Goal: Task Accomplishment & Management: Use online tool/utility

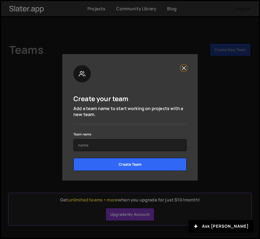
click at [185, 67] on button "Close" at bounding box center [184, 68] width 6 height 6
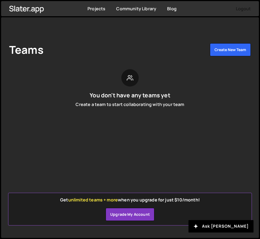
click at [136, 41] on div "Teams Create New Team You don't have any teams yet Create a team to start colla…" at bounding box center [130, 77] width 258 height 121
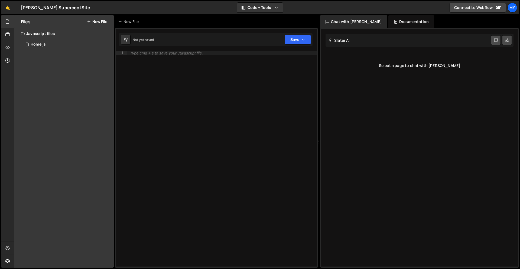
click at [162, 58] on div "Type cmd + s to save your Javascript file." at bounding box center [222, 163] width 190 height 224
type textarea "l"
type textarea "console.log("Hello this is for practice")"
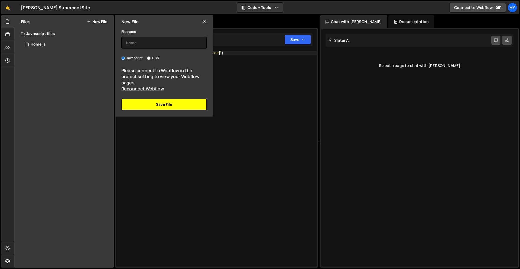
click at [178, 105] on button "Save File" at bounding box center [163, 104] width 85 height 11
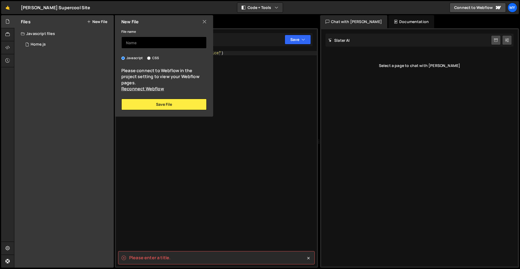
click at [154, 44] on input "text" at bounding box center [163, 43] width 85 height 12
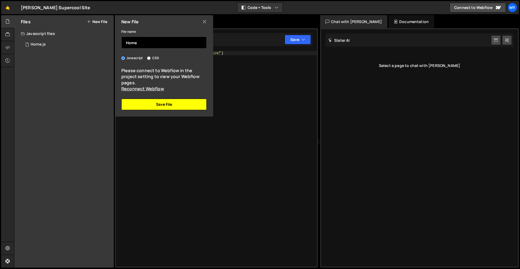
type input "Home"
click at [183, 102] on button "Save File" at bounding box center [163, 104] width 85 height 11
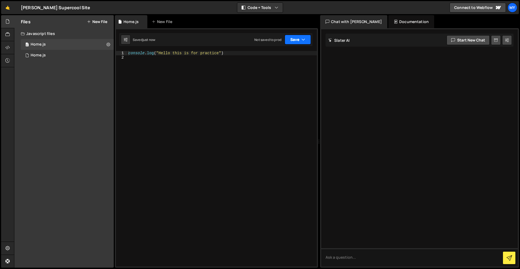
click at [297, 41] on button "Save" at bounding box center [298, 40] width 26 height 10
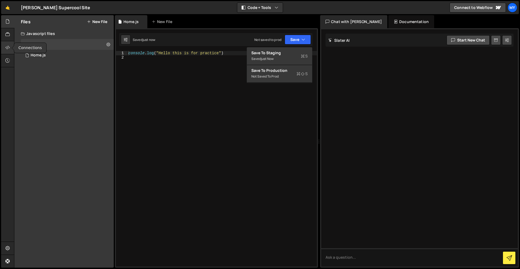
click at [8, 47] on icon at bounding box center [7, 47] width 4 height 6
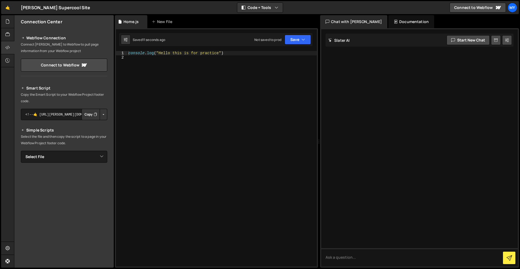
click at [94, 114] on icon "Button group with nested dropdown" at bounding box center [95, 114] width 3 height 5
click at [294, 41] on button "Save" at bounding box center [298, 40] width 26 height 10
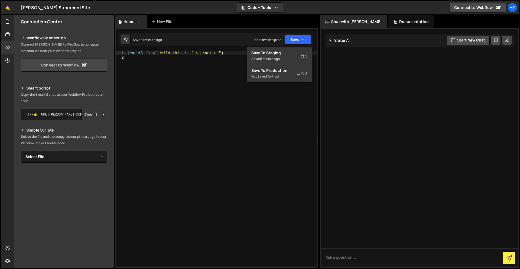
click at [83, 66] on icon at bounding box center [84, 64] width 5 height 3
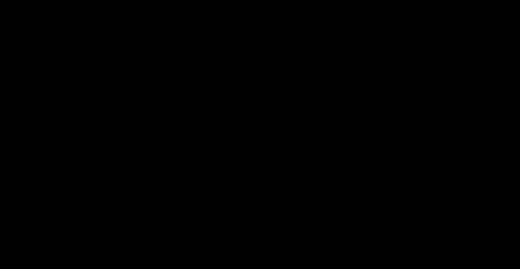
select select "6895fd916aebf07326a570f8"
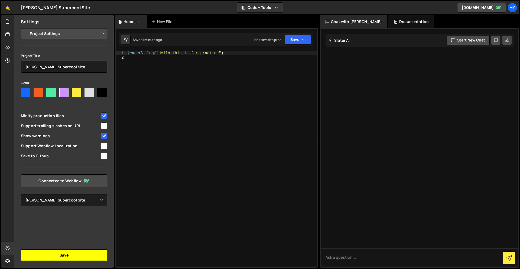
click at [73, 259] on button "Save" at bounding box center [64, 254] width 86 height 11
click at [291, 40] on button "Save" at bounding box center [298, 40] width 26 height 10
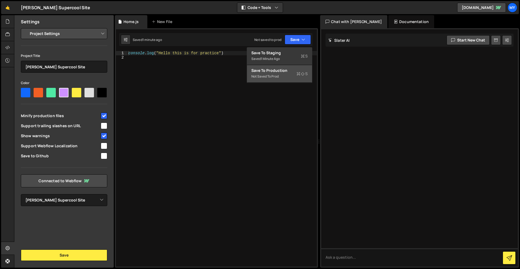
click at [294, 73] on div "Not saved to prod" at bounding box center [279, 76] width 56 height 6
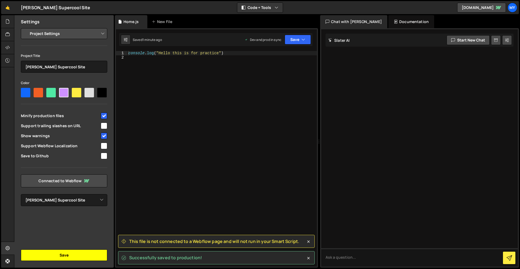
click at [51, 258] on button "Save" at bounding box center [64, 254] width 86 height 11
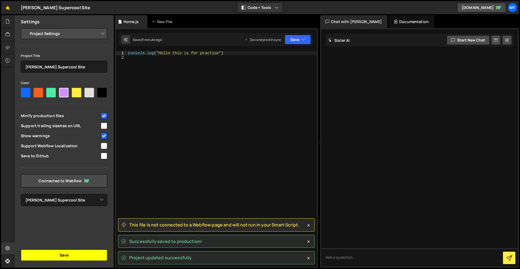
click at [59, 254] on button "Save" at bounding box center [64, 254] width 86 height 11
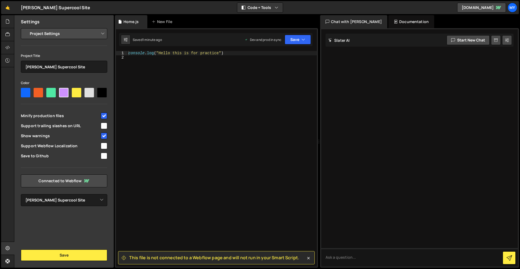
click at [57, 34] on select "Project Settings Code Editor Settings Chat Settings" at bounding box center [64, 34] width 79 height 12
select select "editor"
click at [25, 28] on select "Project Settings Code Editor Settings Chat Settings" at bounding box center [64, 34] width 79 height 12
select select "ace/theme/monokai"
type input "14"
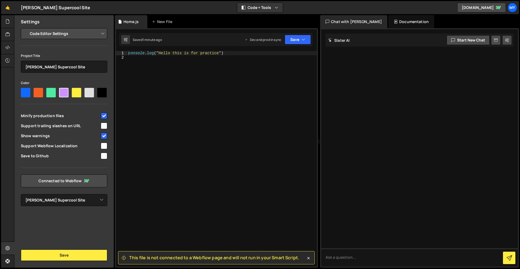
checkbox input "true"
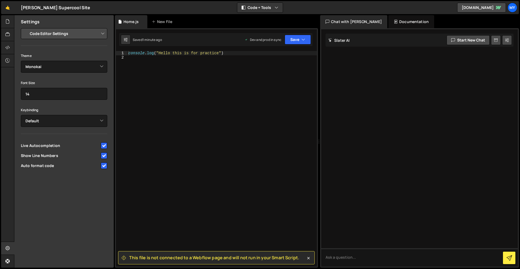
click at [77, 36] on select "Project Settings Code Editor Settings Chat Settings" at bounding box center [64, 34] width 79 height 12
select select "project"
click at [25, 28] on select "Project Settings Code Editor Settings Chat Settings" at bounding box center [64, 34] width 79 height 12
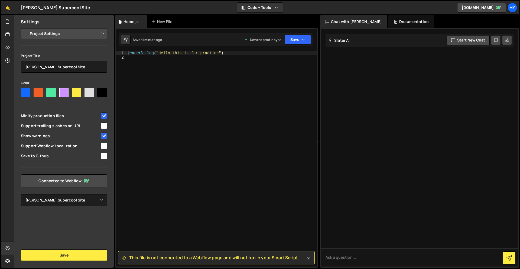
click at [104, 124] on input "checkbox" at bounding box center [104, 125] width 6 height 6
checkbox input "true"
click at [104, 148] on input "checkbox" at bounding box center [104, 145] width 6 height 6
checkbox input "true"
click at [93, 179] on link "Connected to Webflow" at bounding box center [64, 180] width 86 height 13
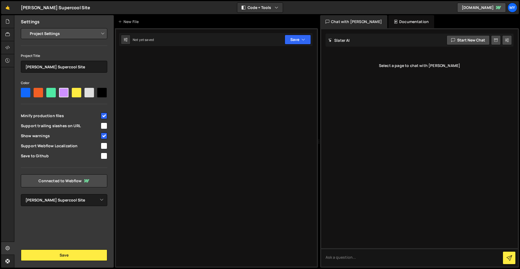
select select "6895fd916aebf07326a570f8"
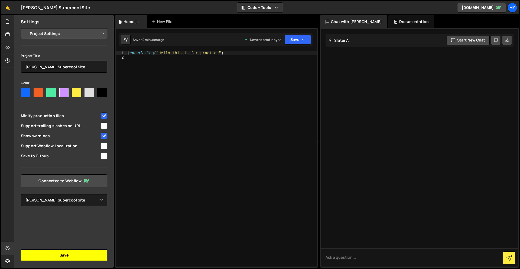
click at [67, 254] on button "Save" at bounding box center [64, 254] width 86 height 11
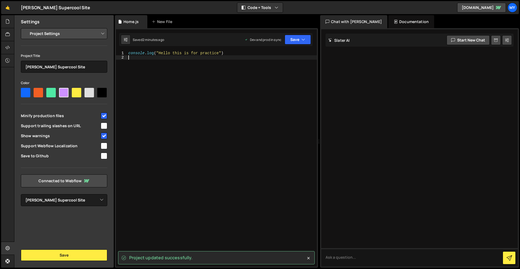
click at [252, 56] on div "console . log ( "Hello this is for practice" )" at bounding box center [222, 163] width 190 height 224
click at [296, 42] on button "Save" at bounding box center [298, 40] width 26 height 10
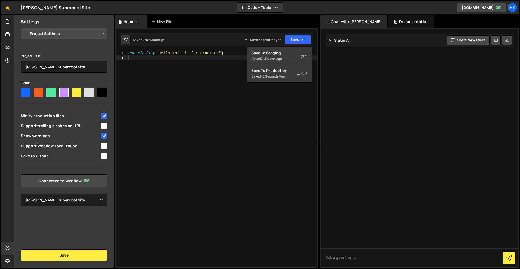
type textarea "console.log("Hello this is for practice")"
drag, startPoint x: 185, startPoint y: 48, endPoint x: 120, endPoint y: 48, distance: 64.5
click at [121, 48] on div "console.log("Hello this is for practice") 1 2 console . log ( "Hello this is fo…" at bounding box center [216, 147] width 203 height 239
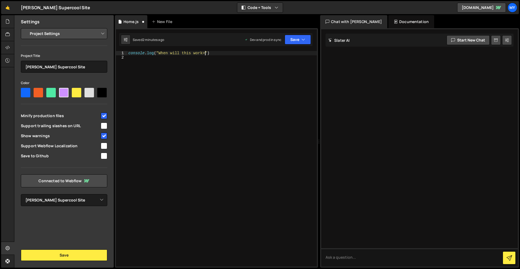
scroll to position [0, 5]
type textarea "console.log("When will this work?")"
click at [298, 43] on button "Save" at bounding box center [298, 40] width 26 height 10
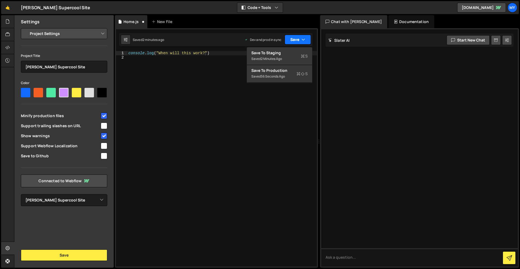
click at [294, 39] on button "Save" at bounding box center [298, 40] width 26 height 10
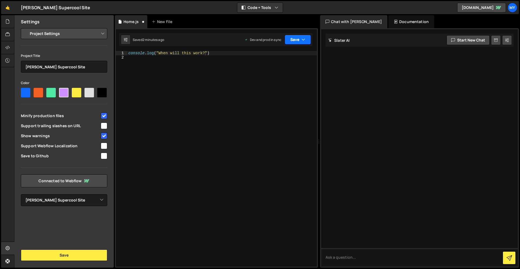
click at [294, 39] on button "Save" at bounding box center [298, 40] width 26 height 10
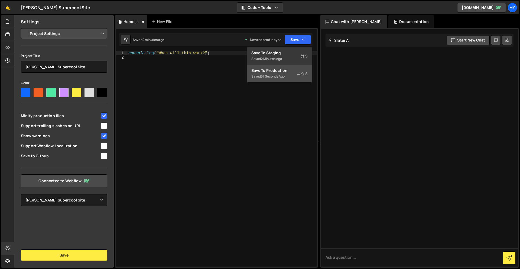
click at [287, 73] on div "Saved 57 seconds ago" at bounding box center [279, 76] width 56 height 6
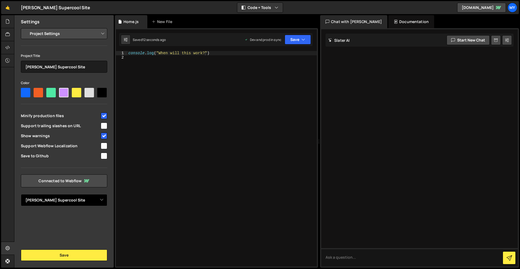
click at [78, 198] on select "Select Project Shah Aiman's Supercool Site" at bounding box center [64, 200] width 86 height 12
click at [21, 194] on select "Select Project Shah Aiman's Supercool Site" at bounding box center [64, 200] width 86 height 12
click at [79, 179] on link "Connected to Webflow" at bounding box center [64, 180] width 86 height 13
click at [25, 92] on div at bounding box center [25, 92] width 9 height 9
click at [24, 91] on input"] "radio" at bounding box center [23, 90] width 4 height 4
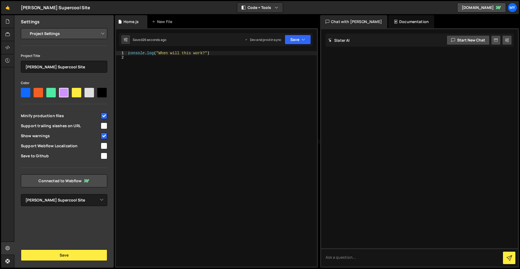
radio input"] "true"
click at [156, 119] on div "console . log ( "When will this work?" )" at bounding box center [222, 163] width 190 height 224
click at [8, 22] on icon at bounding box center [7, 21] width 4 height 6
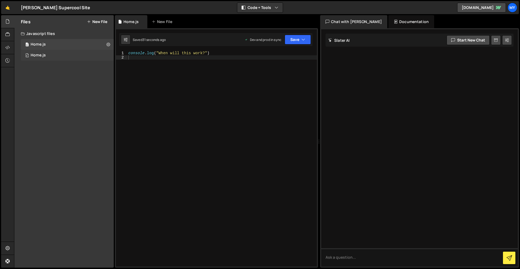
click at [43, 53] on div "Home.js" at bounding box center [38, 55] width 15 height 5
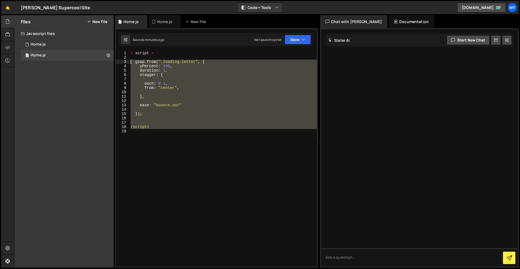
drag, startPoint x: 187, startPoint y: 151, endPoint x: 131, endPoint y: 64, distance: 103.5
click at [131, 64] on div "< script > gsap . from ( ".loading-letter" , { yPercent : 100 , duration : 1 , …" at bounding box center [222, 163] width 187 height 224
type textarea "gsap.from(".loading-letter", { yPercent: 100,"
drag, startPoint x: 229, startPoint y: 176, endPoint x: 184, endPoint y: 129, distance: 65.7
click at [229, 176] on div "< script > gsap . from ( ".loading-letter" , { yPercent : 100 , duration : 1 , …" at bounding box center [222, 158] width 187 height 215
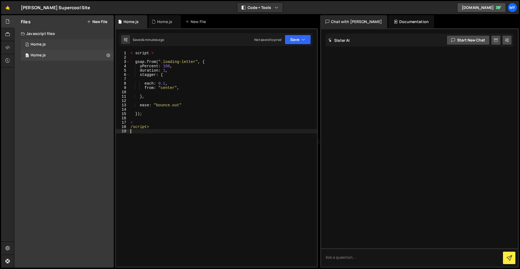
click at [30, 46] on div "0 Home.js 0" at bounding box center [67, 44] width 93 height 11
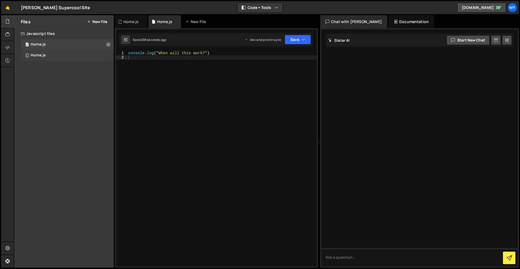
click at [40, 57] on div "Home.js" at bounding box center [38, 55] width 15 height 5
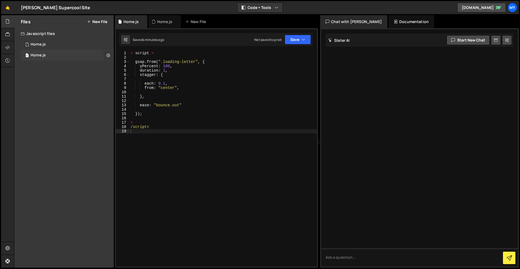
click at [109, 53] on icon at bounding box center [108, 55] width 4 height 5
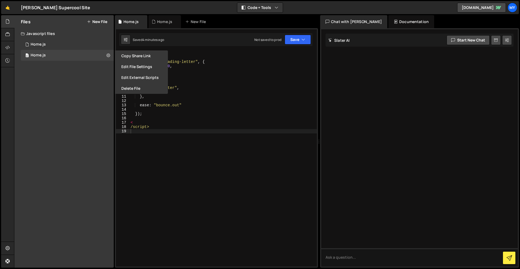
click at [193, 151] on div "< script > gsap . from ( ".loading-letter" , { yPercent : 100 , duration : 1 , …" at bounding box center [222, 163] width 187 height 224
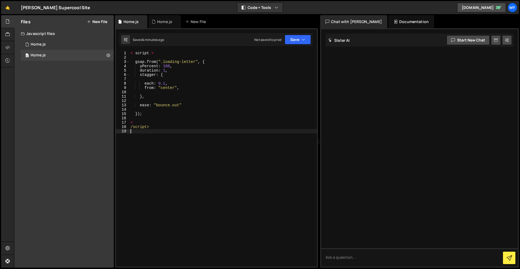
type textarea "/script>"
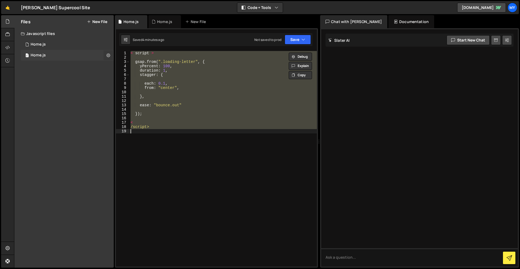
click at [103, 57] on div "0 Home.js 0" at bounding box center [67, 55] width 93 height 11
click at [106, 55] on icon at bounding box center [108, 55] width 4 height 5
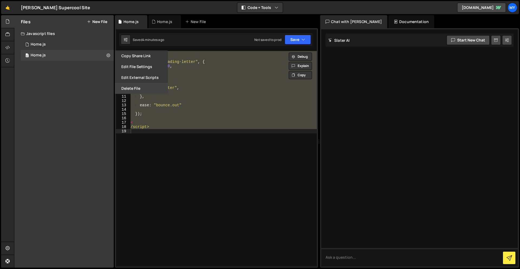
click at [128, 86] on button "Delete File" at bounding box center [141, 88] width 53 height 11
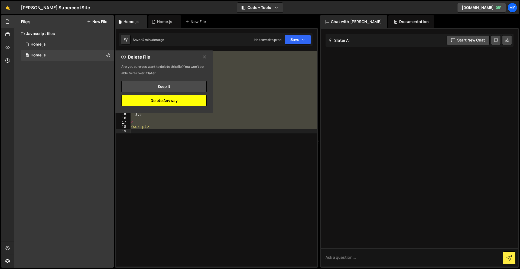
click at [192, 101] on button "Delete Anyway" at bounding box center [163, 100] width 85 height 11
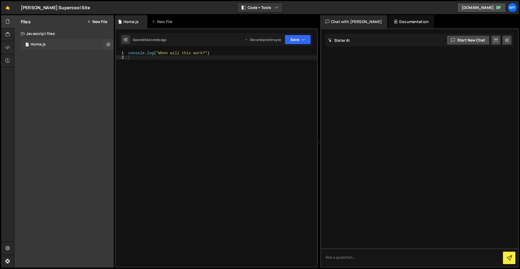
click at [75, 42] on div "0 Home.js 0" at bounding box center [67, 44] width 93 height 11
drag, startPoint x: 267, startPoint y: 143, endPoint x: 263, endPoint y: 142, distance: 3.6
click at [265, 143] on div "console . log ( "When will this work?" )" at bounding box center [222, 163] width 190 height 224
drag, startPoint x: 213, startPoint y: 49, endPoint x: 157, endPoint y: 59, distance: 57.4
click at [125, 54] on div "1 2 console . log ( "When will this work?" ) הההההההההההההההההההההההההההההההההה…" at bounding box center [216, 147] width 203 height 239
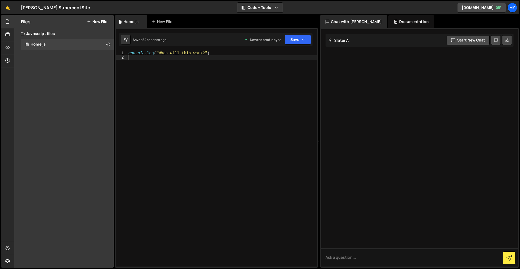
click at [157, 59] on div "console . log ( "When will this work?" )" at bounding box center [222, 163] width 190 height 224
type textarea "console.log("When will this work?")"
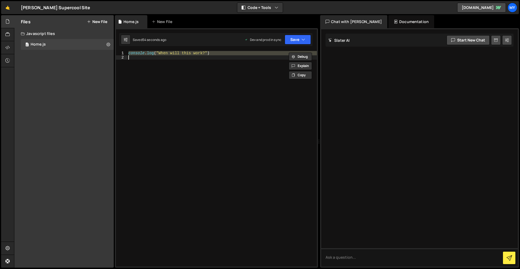
paste textarea
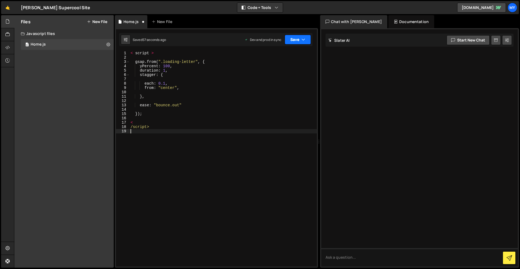
click at [292, 39] on button "Save" at bounding box center [298, 40] width 26 height 10
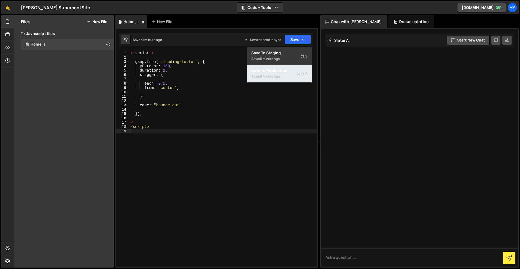
click at [288, 71] on div "Save to Production S" at bounding box center [279, 70] width 56 height 5
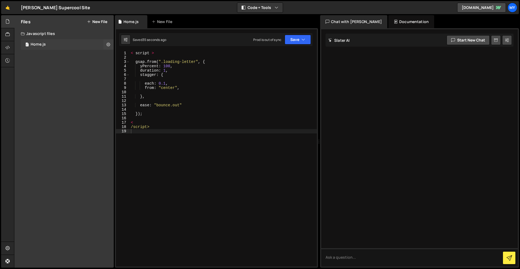
click at [73, 41] on div "0 Home.js 0" at bounding box center [67, 44] width 93 height 11
click at [54, 34] on div "Javascript files" at bounding box center [63, 33] width 99 height 11
click at [54, 39] on div "Files New File Javascript files 0 Home.js 0 CSS files Copy share link Edit File…" at bounding box center [63, 141] width 99 height 252
drag, startPoint x: 50, startPoint y: 28, endPoint x: 46, endPoint y: 32, distance: 5.9
click at [50, 28] on div "Files New File" at bounding box center [63, 21] width 99 height 13
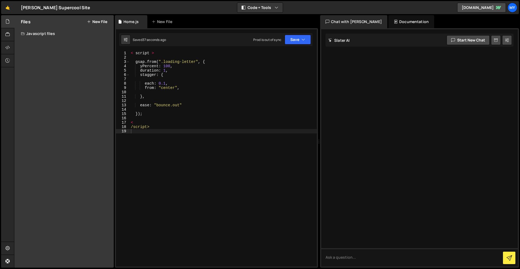
click at [46, 33] on div "Javascript files" at bounding box center [63, 33] width 99 height 11
click at [48, 42] on div "0 Home.js 0" at bounding box center [68, 44] width 95 height 11
click at [46, 45] on div "0 Home.js 0" at bounding box center [68, 44] width 95 height 11
click at [45, 45] on div "0 Home.js 0" at bounding box center [68, 44] width 95 height 11
click at [5, 36] on icon at bounding box center [7, 34] width 4 height 6
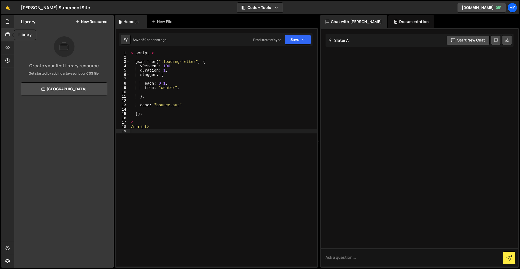
click at [5, 36] on icon at bounding box center [7, 34] width 4 height 6
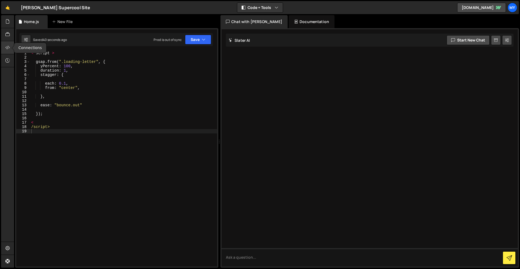
click at [5, 49] on div at bounding box center [7, 47] width 13 height 13
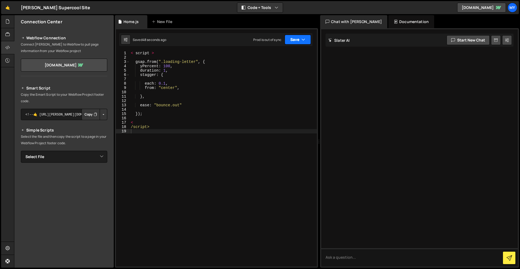
click at [294, 41] on button "Save" at bounding box center [298, 40] width 26 height 10
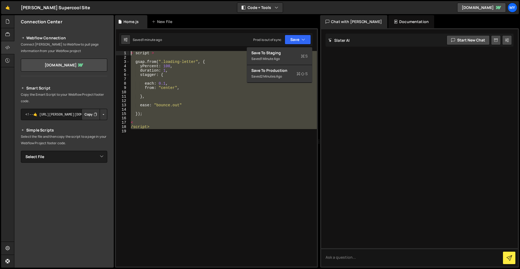
drag, startPoint x: 227, startPoint y: 163, endPoint x: 100, endPoint y: 27, distance: 186.5
click at [100, 27] on div "Files New File Javascript files 0 Home.js 0 CSS files Copy share link Edit File…" at bounding box center [267, 141] width 506 height 252
type textarea "< script >"
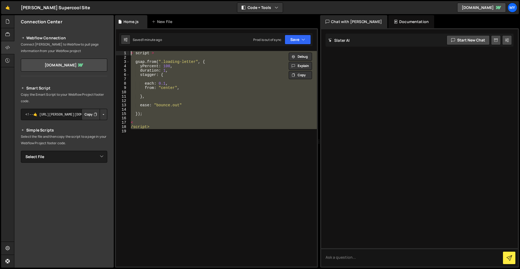
click at [133, 118] on div "< script > gsap . from ( ".loading-letter" , { yPercent : 100 , duration : 1 , …" at bounding box center [223, 158] width 187 height 215
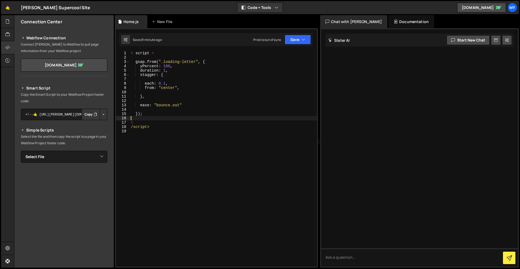
click at [131, 126] on div "< script > gsap . from ( ".loading-letter" , { yPercent : 100 , duration : 1 , …" at bounding box center [223, 163] width 187 height 224
type textarea "</script>"
click at [135, 55] on div "< script > gsap . from ( ".loading-letter" , { yPercent : 100 , duration : 1 , …" at bounding box center [223, 163] width 187 height 224
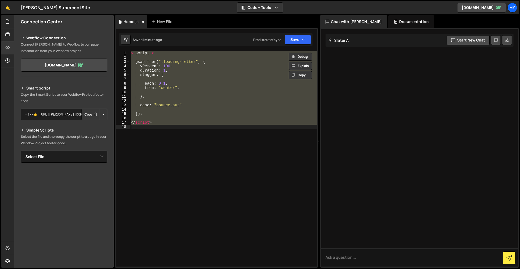
click at [286, 90] on div "< script > gsap . from ( ".loading-letter" , { yPercent : 100 , duration : 1 , …" at bounding box center [223, 158] width 187 height 215
type textarea "from: "center","
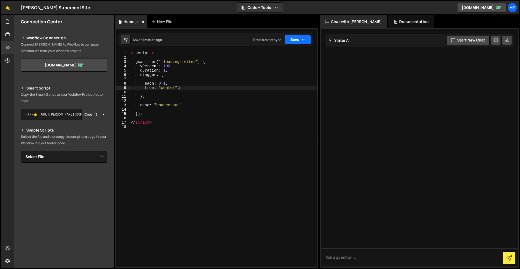
click at [296, 37] on button "Save" at bounding box center [298, 40] width 26 height 10
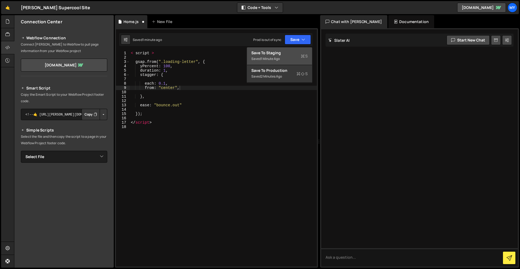
click at [291, 54] on div "Save to Staging S" at bounding box center [279, 52] width 56 height 5
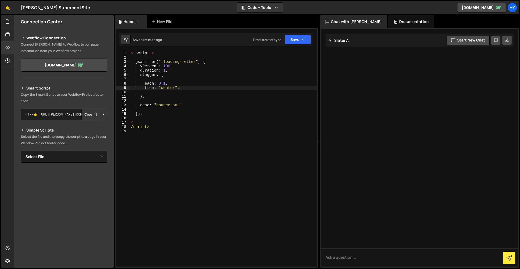
click at [293, 46] on div "Saved 1 minute ago Prod is out of sync Upgrade to Edit Save Save to Staging S S…" at bounding box center [215, 39] width 193 height 13
click at [297, 43] on button "Save" at bounding box center [298, 40] width 26 height 10
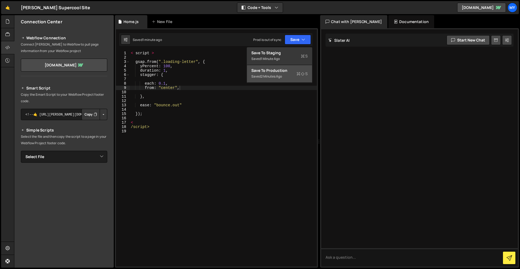
click at [284, 76] on div "Saved 2 minutes ago" at bounding box center [279, 76] width 56 height 6
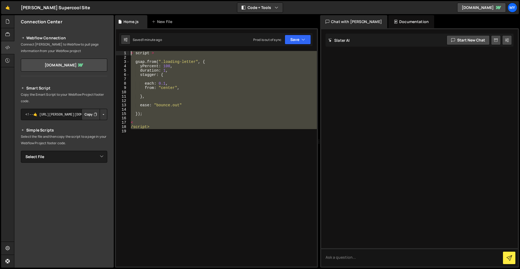
drag, startPoint x: 158, startPoint y: 117, endPoint x: 123, endPoint y: 51, distance: 75.2
click at [123, 51] on div "1 2 3 4 5 6 7 8 9 10 11 12 13 14 15 16 17 18 19 < script > gsap . from ( ".load…" at bounding box center [216, 158] width 201 height 215
paste textarea "</script>"
type textarea "</script>"
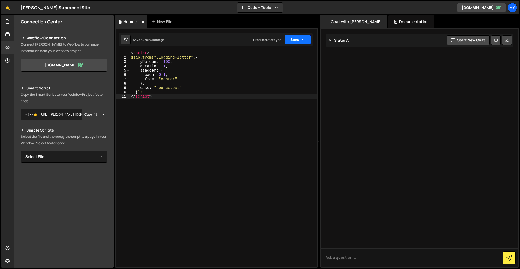
click at [296, 44] on button "Save" at bounding box center [298, 40] width 26 height 10
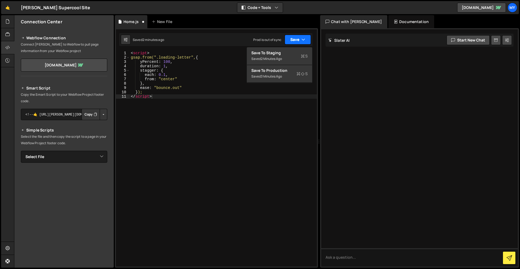
click at [295, 39] on button "Save" at bounding box center [298, 40] width 26 height 10
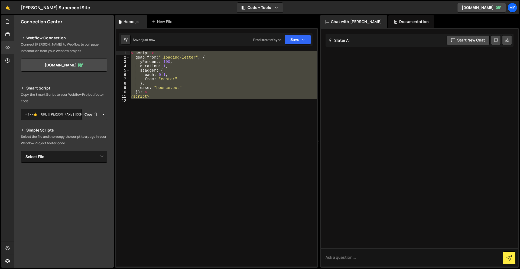
drag, startPoint x: 266, startPoint y: 113, endPoint x: 120, endPoint y: 48, distance: 159.7
click at [120, 48] on div "1 2 3 4 5 6 7 8 9 10 11 12 < script > gsap . from ( ".loading-letter" , { yPerc…" at bounding box center [216, 147] width 203 height 239
paste textarea "/script>"
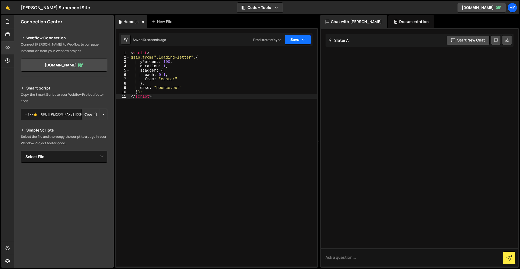
click at [287, 38] on button "Save" at bounding box center [298, 40] width 26 height 10
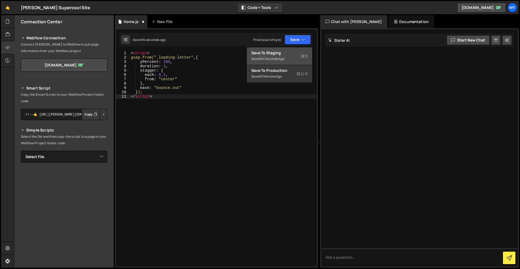
click at [298, 58] on div "Saved 14 seconds ago" at bounding box center [279, 59] width 56 height 6
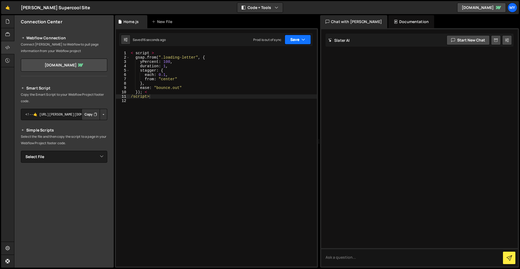
click at [292, 41] on button "Save" at bounding box center [298, 40] width 26 height 10
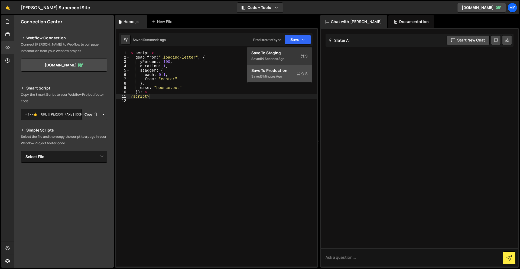
click at [284, 76] on div "Saved 3 minutes ago" at bounding box center [279, 76] width 56 height 6
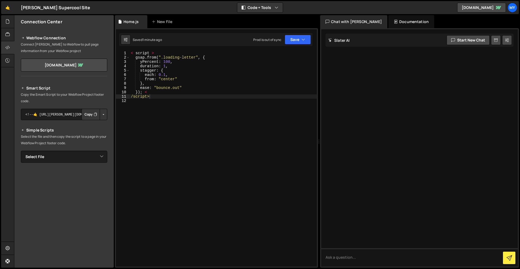
click at [159, 54] on div "< script > gsap . from ( ".loading-letter" , { yPercent : 100 , duration : 1 , …" at bounding box center [223, 163] width 187 height 224
drag, startPoint x: 157, startPoint y: 53, endPoint x: 124, endPoint y: 56, distance: 33.2
click at [124, 56] on div "< script > 1 2 3 4 5 6 7 8 9 10 11 12 < script > gsap . from ( ".loading-letter…" at bounding box center [216, 158] width 201 height 215
drag, startPoint x: 150, startPoint y: 53, endPoint x: 123, endPoint y: 53, distance: 27.1
click at [123, 53] on div "< script > gsap.from(".loading-letter", { 1 2 3 4 5 6 7 8 9 10 11 12 < script >…" at bounding box center [216, 158] width 201 height 215
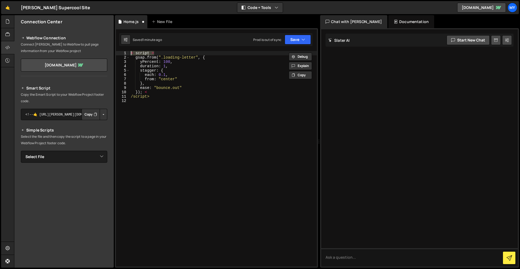
type textarea "< script >"
drag, startPoint x: 152, startPoint y: 97, endPoint x: 127, endPoint y: 97, distance: 24.7
click at [127, 97] on div "1 2 3 4 5 6 7 8 9 10 11 12 gsap . from ( ".loading-letter" , { yPercent : 100 ,…" at bounding box center [216, 158] width 201 height 215
type textarea "/script>"
type textarea "});"
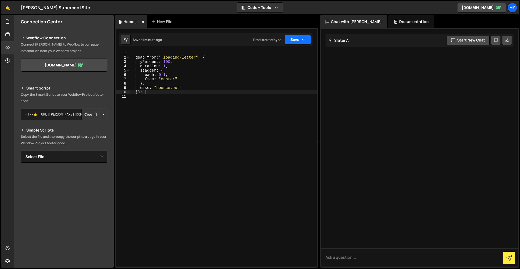
click at [293, 41] on button "Save" at bounding box center [298, 40] width 26 height 10
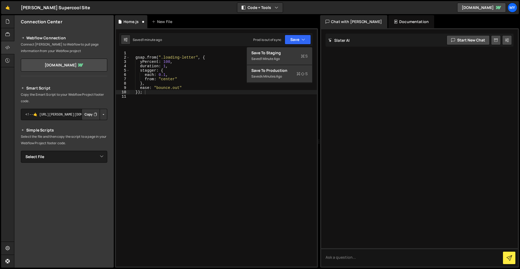
click at [224, 135] on div "gsap . from ( ".loading-letter" , { yPercent : 100 , duration : 1 , stagger : {…" at bounding box center [223, 163] width 187 height 224
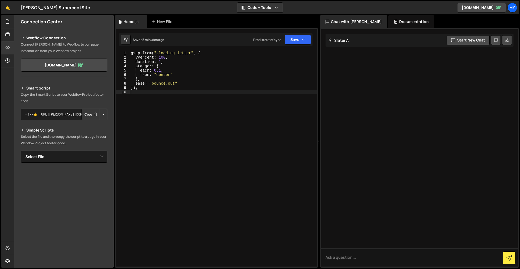
click at [266, 42] on div "Prod is out of sync" at bounding box center [267, 39] width 28 height 5
click at [298, 40] on button "Save" at bounding box center [298, 40] width 26 height 10
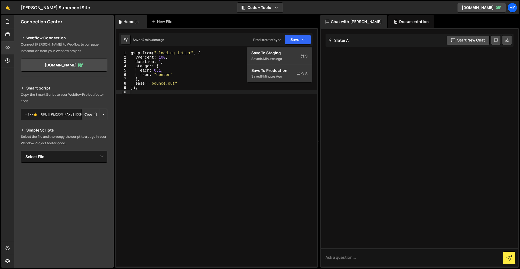
click at [157, 115] on div "gsap . from ( ".loading-letter" , { yPercent : 100 , duration : 1 , stagger : {…" at bounding box center [223, 163] width 187 height 224
